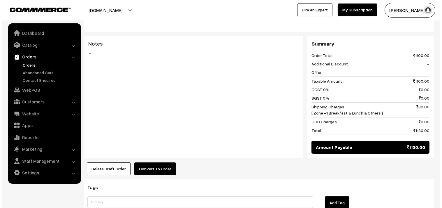
scroll to position [227, 0]
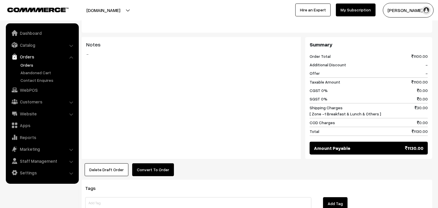
click at [157, 143] on div "Notes -" at bounding box center [191, 98] width 219 height 122
click at [157, 163] on button "Convert To Order" at bounding box center [153, 169] width 42 height 13
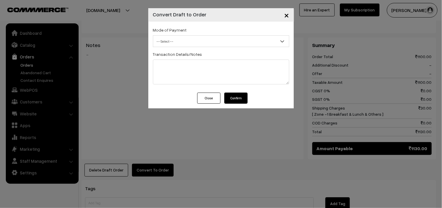
click at [177, 36] on span "-- Select --" at bounding box center [221, 41] width 136 height 10
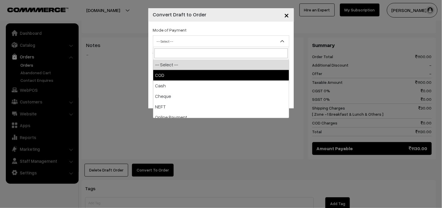
select select "1"
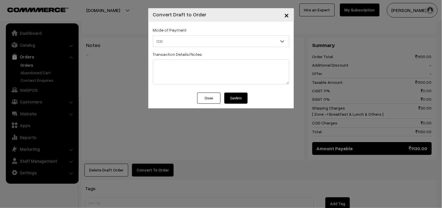
click at [234, 99] on button "Confirm" at bounding box center [235, 97] width 23 height 11
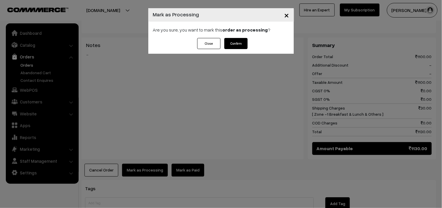
scroll to position [227, 0]
click at [236, 43] on button "Confirm" at bounding box center [235, 43] width 23 height 11
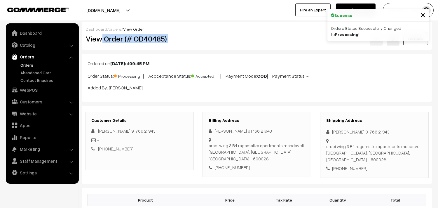
drag, startPoint x: 102, startPoint y: 41, endPoint x: 232, endPoint y: 40, distance: 129.7
click at [232, 40] on div "View Order (# OD40485) Go Back" at bounding box center [256, 38] width 351 height 13
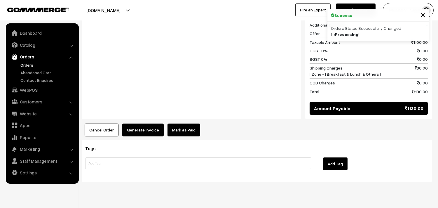
scroll to position [270, 0]
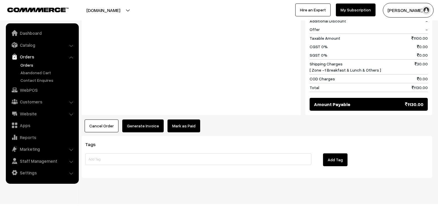
click at [134, 120] on button "Generate Invoice" at bounding box center [142, 125] width 41 height 13
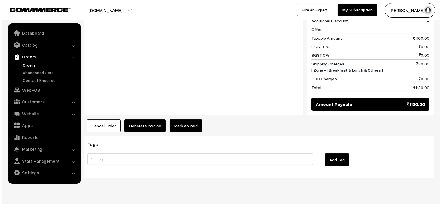
scroll to position [271, 0]
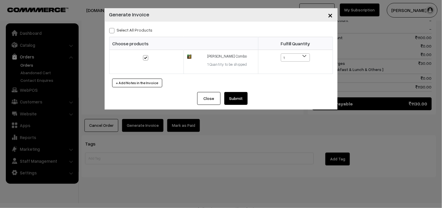
click at [238, 92] on div "Select All Products Choose products Fulfill Quantity 1 1" at bounding box center [221, 57] width 233 height 70
click at [241, 101] on button "Submit" at bounding box center [235, 98] width 23 height 13
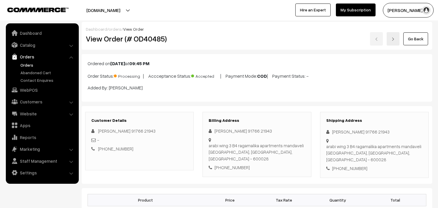
scroll to position [270, 0]
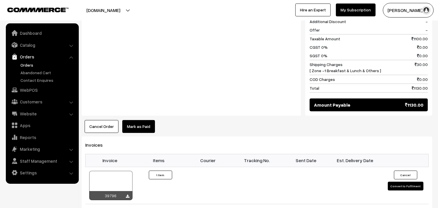
click at [98, 173] on div at bounding box center [110, 185] width 43 height 29
